Goal: Find specific page/section: Find specific page/section

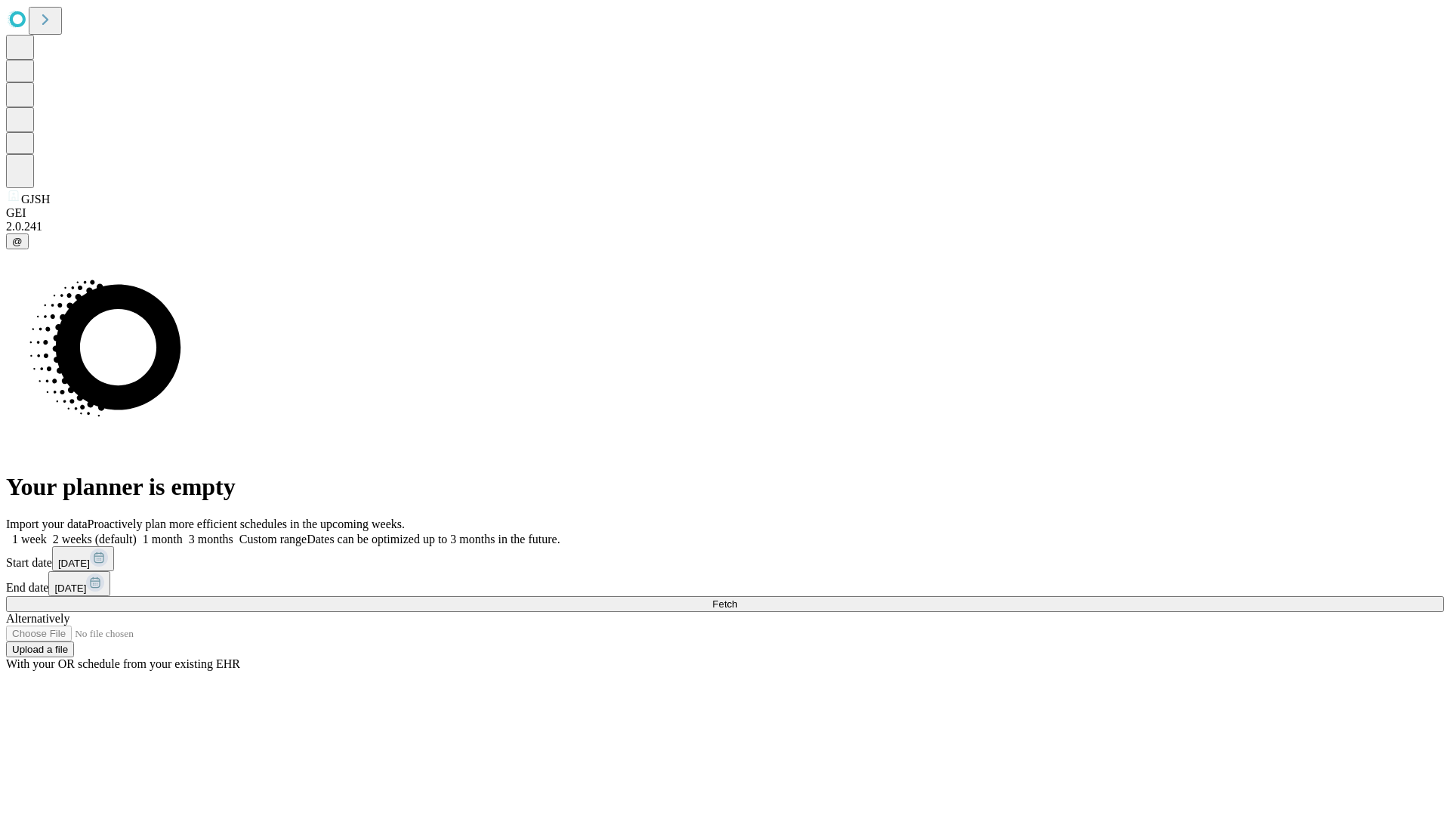
click at [737, 598] on span "Fetch" at bounding box center [724, 603] width 25 height 11
